Goal: Find specific page/section

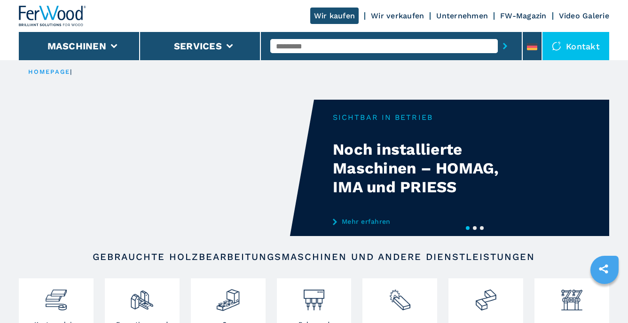
click at [224, 298] on img at bounding box center [228, 297] width 24 height 32
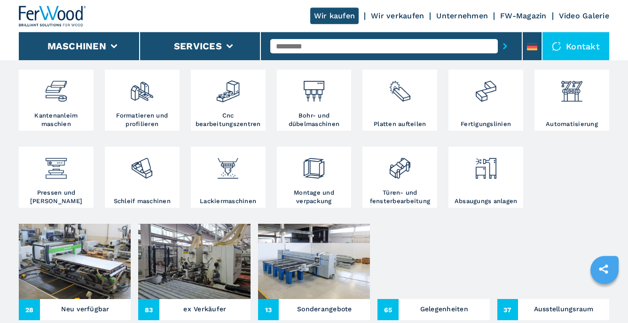
scroll to position [248, 0]
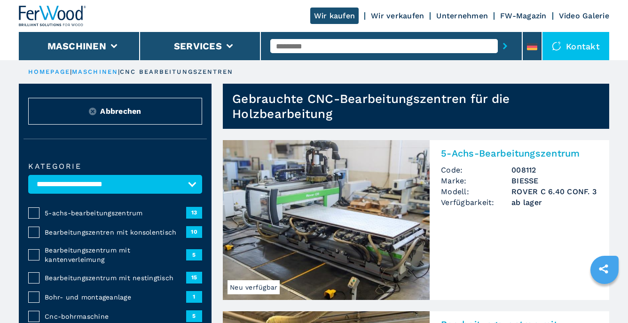
scroll to position [248, 0]
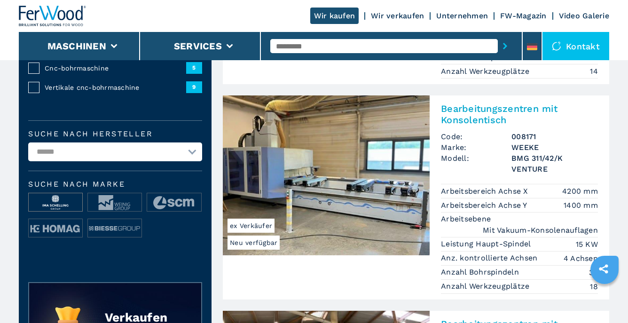
click at [57, 204] on img at bounding box center [56, 202] width 54 height 19
